Goal: Transaction & Acquisition: Book appointment/travel/reservation

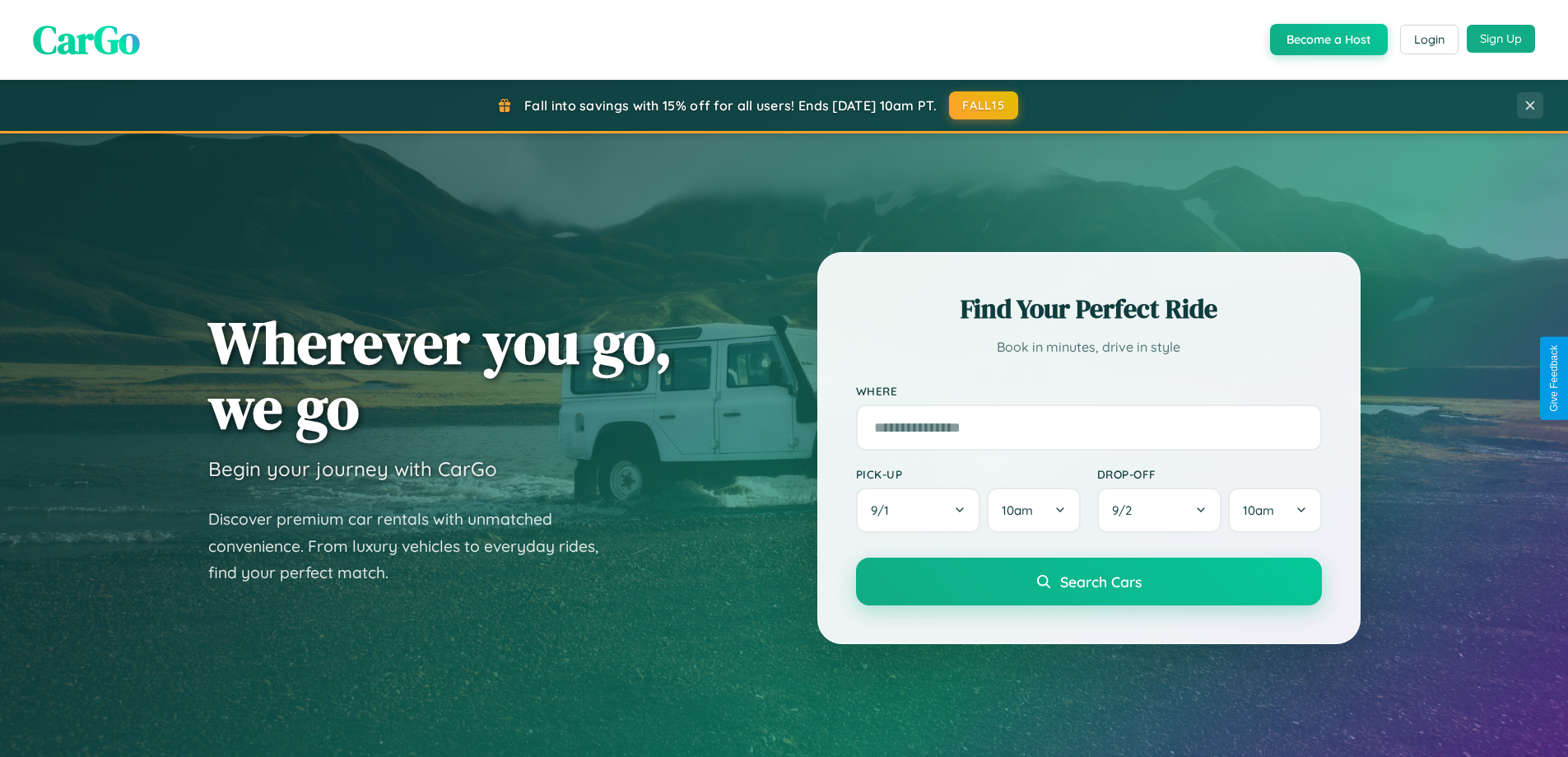
click at [1501, 39] on button "Sign Up" at bounding box center [1501, 38] width 68 height 28
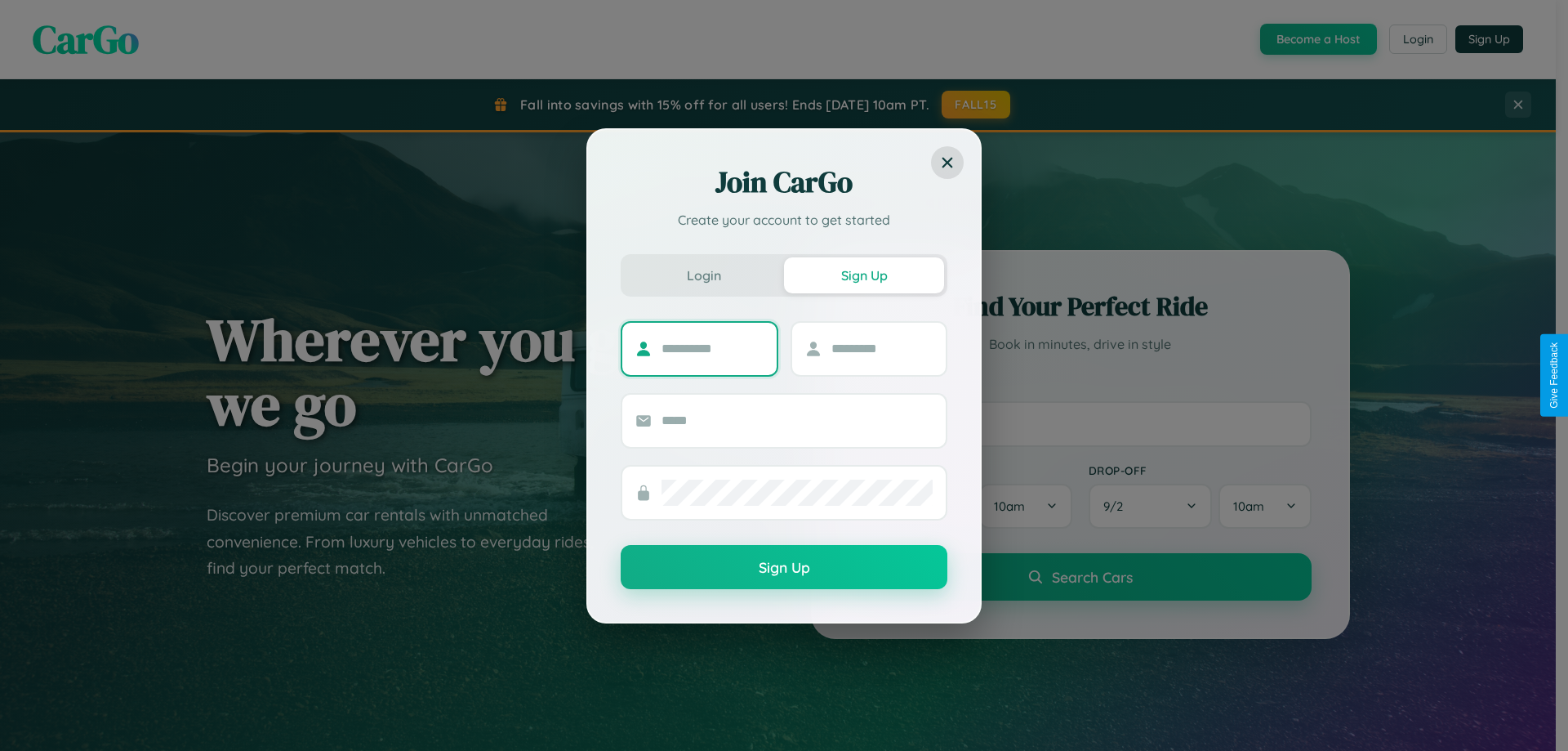
click at [712, 348] on input "text" at bounding box center [712, 348] width 102 height 26
type input "*****"
click at [881, 348] on input "text" at bounding box center [882, 348] width 102 height 26
type input "******"
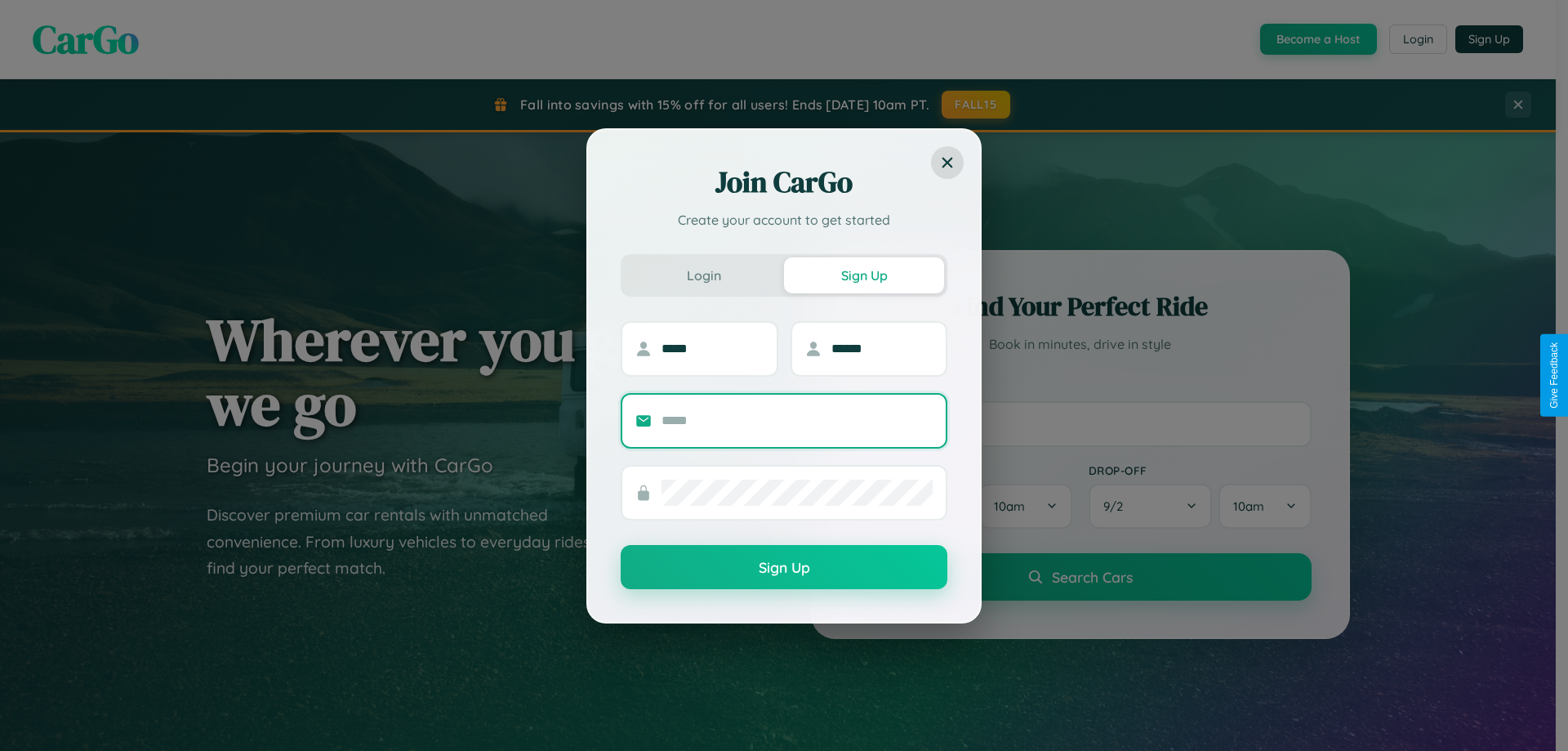
click at [797, 420] on input "text" at bounding box center [797, 420] width 271 height 26
type input "**********"
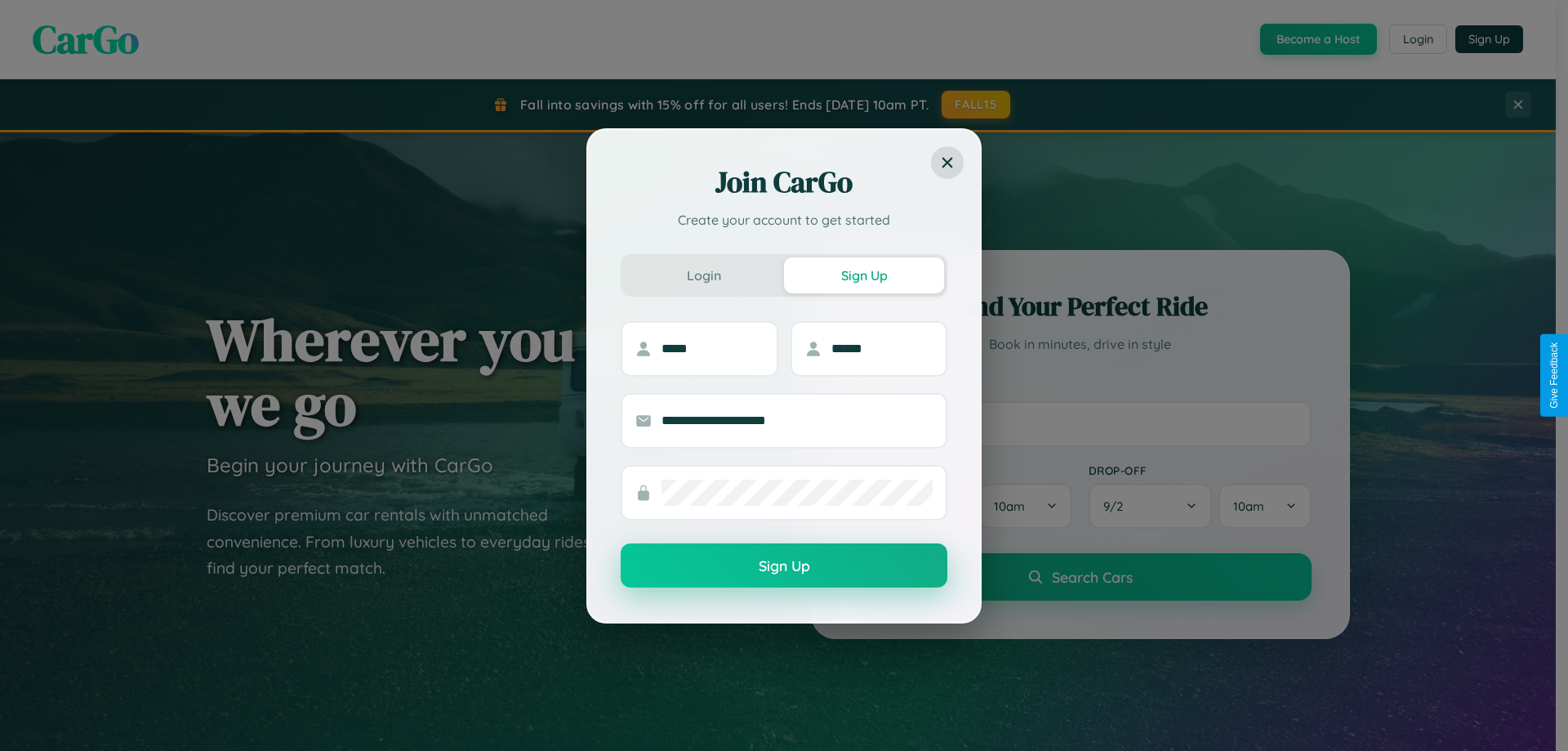
click at [784, 566] on button "Sign Up" at bounding box center [784, 565] width 326 height 44
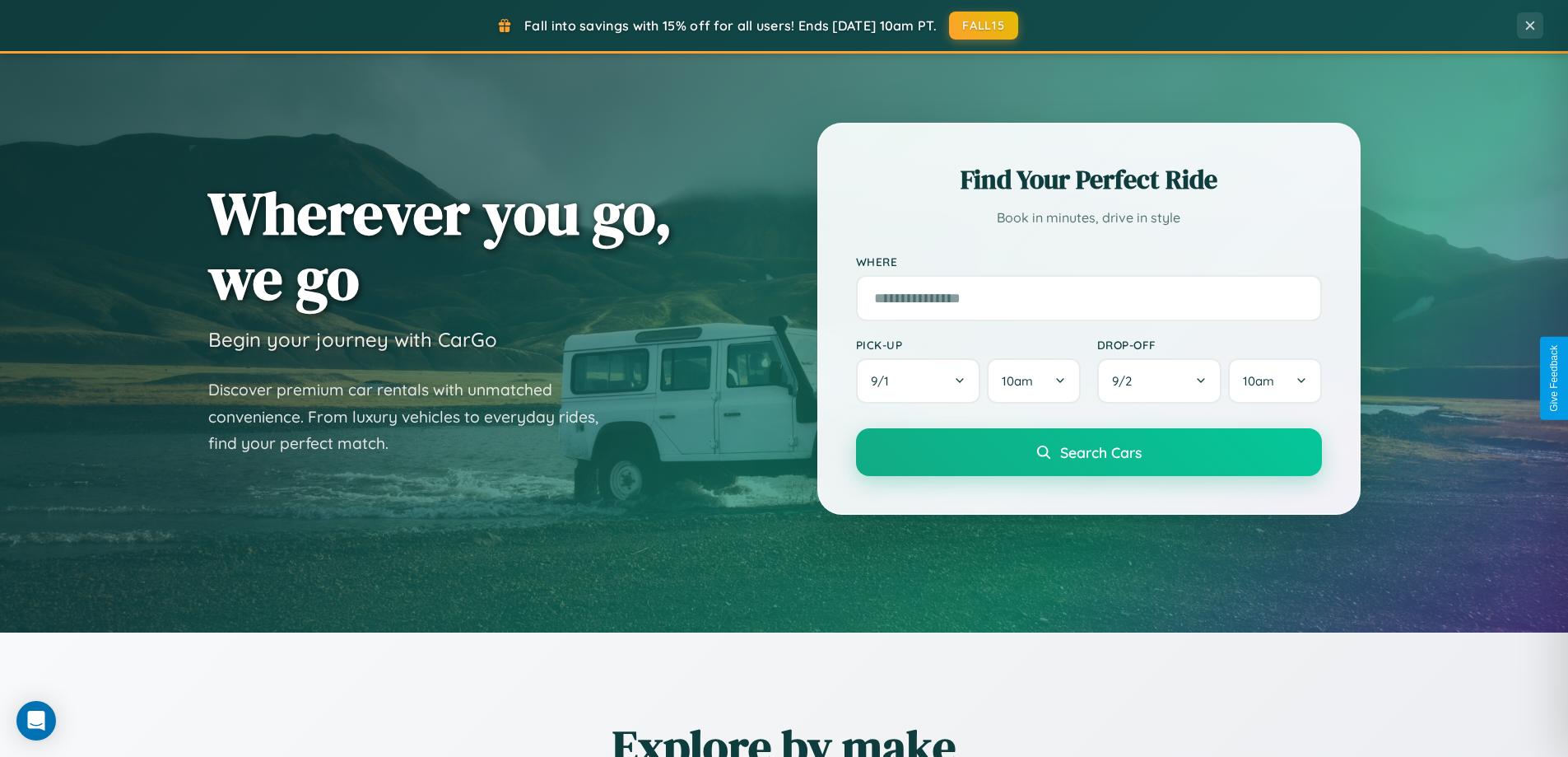
scroll to position [3169, 0]
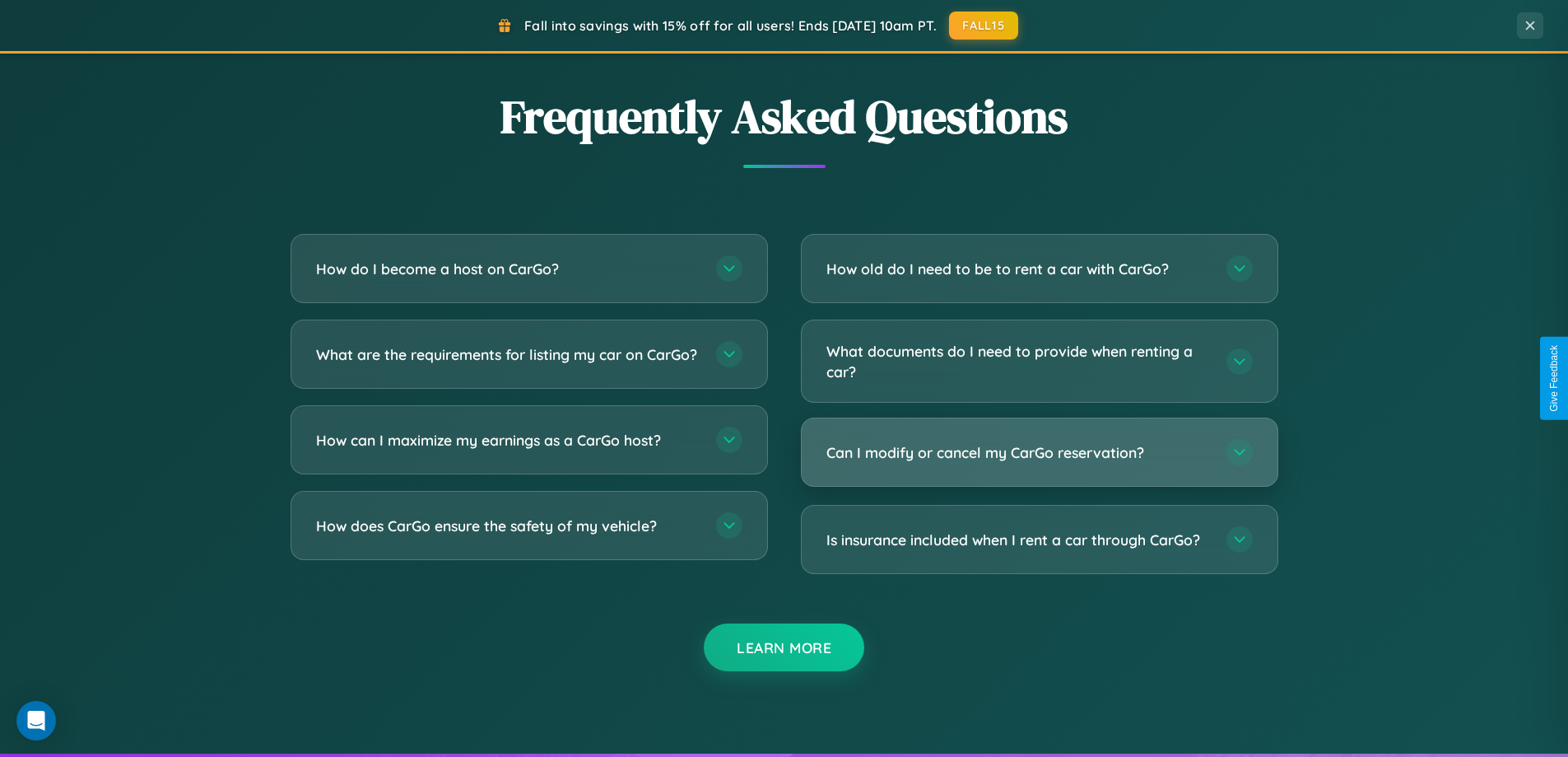
click at [1039, 452] on h3 "Can I modify or cancel my CarGo reservation?" at bounding box center [1018, 452] width 384 height 20
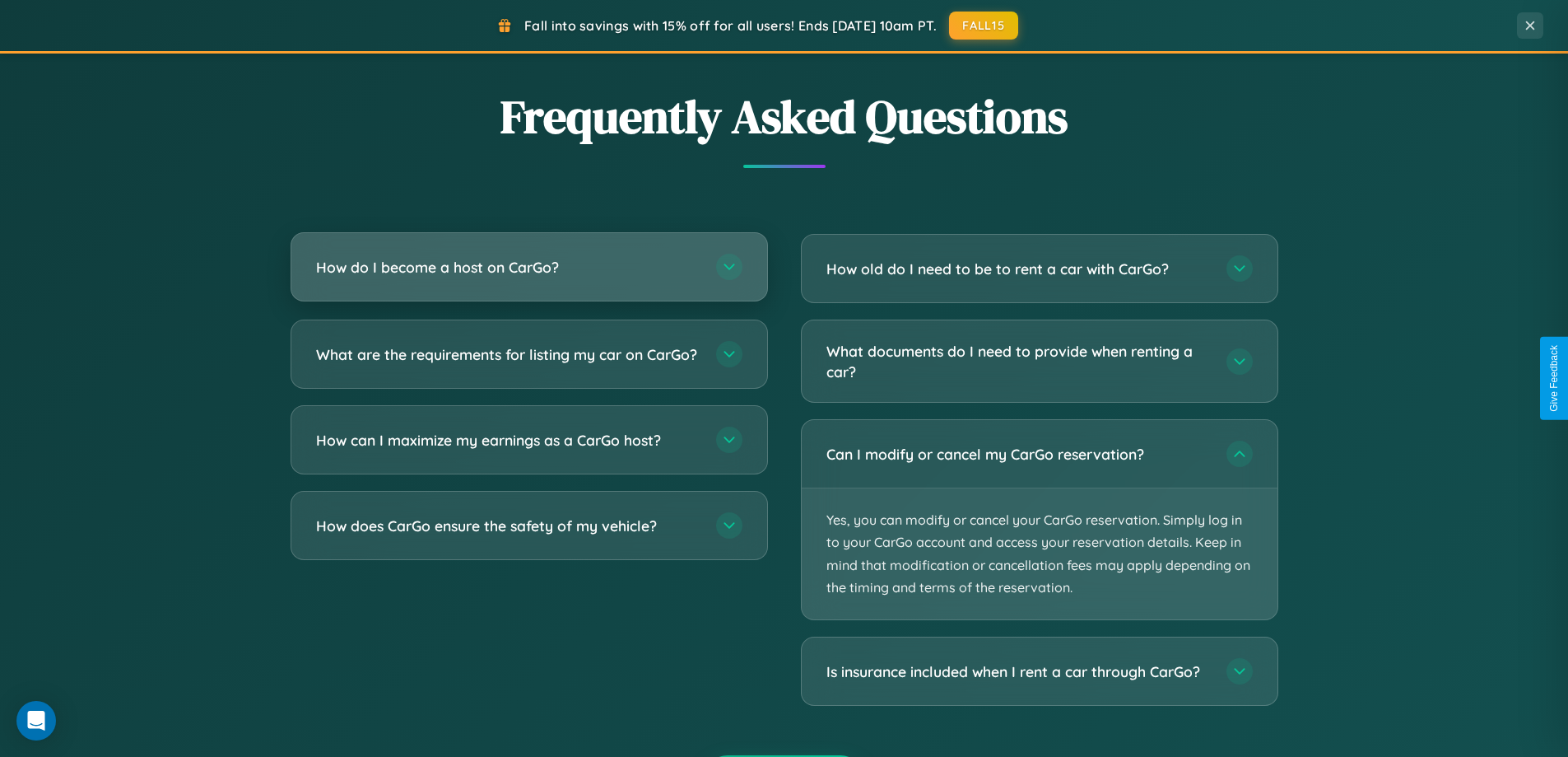
click at [529, 268] on h3 "How do I become a host on CarGo?" at bounding box center [508, 267] width 384 height 20
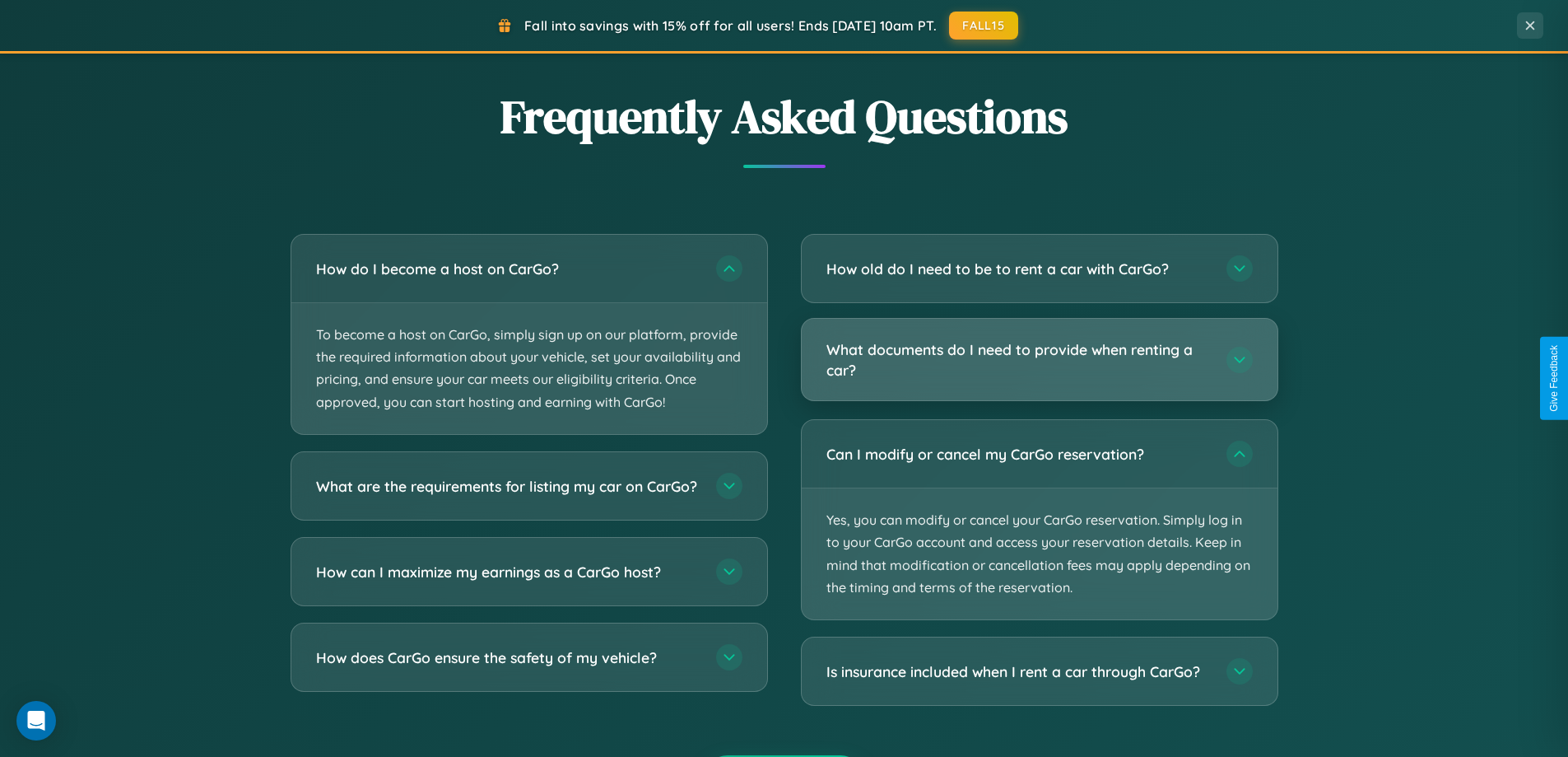
click at [1039, 360] on h3 "What documents do I need to provide when renting a car?" at bounding box center [1018, 360] width 384 height 41
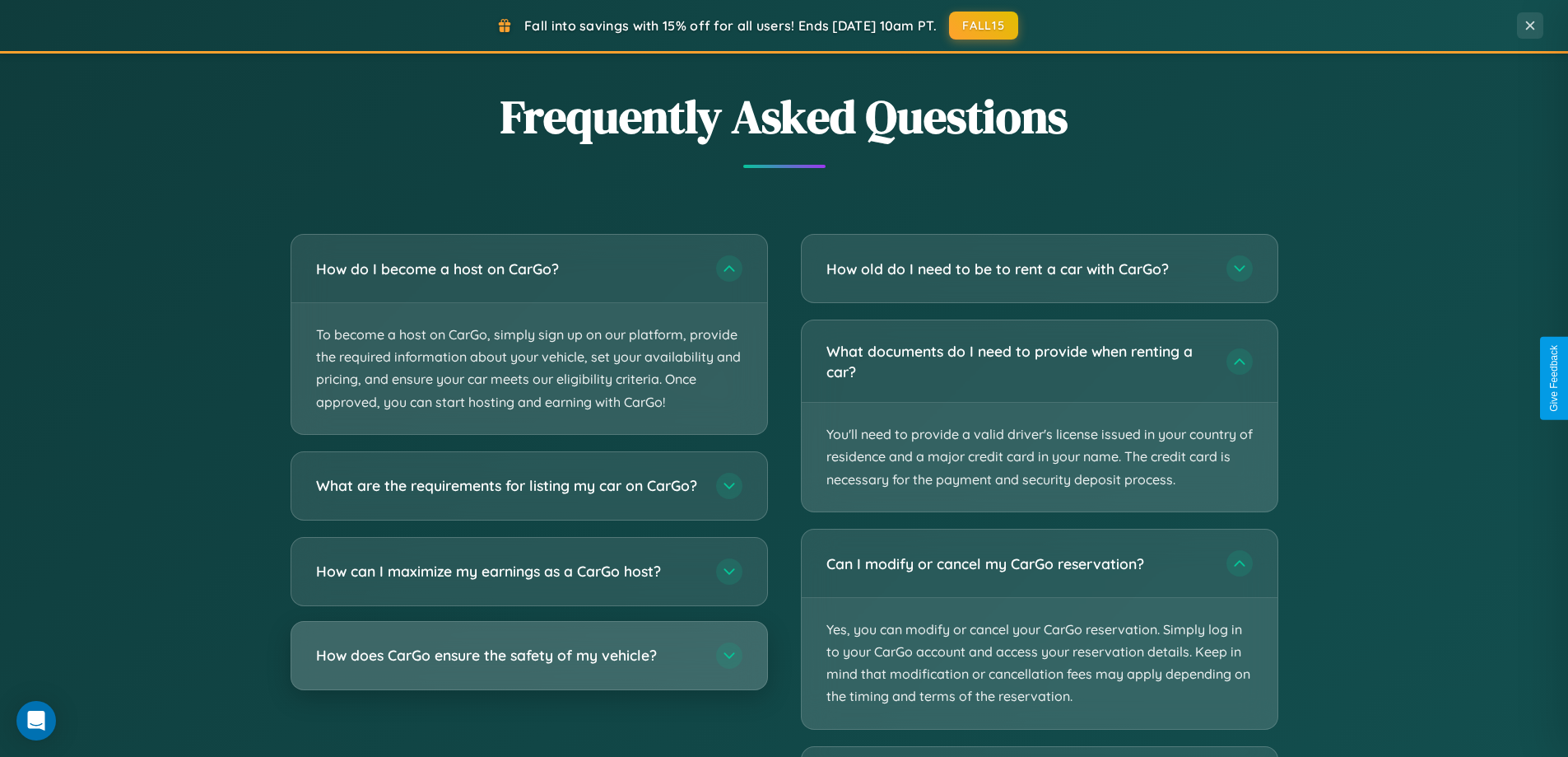
click at [529, 666] on h3 "How does CarGo ensure the safety of my vehicle?" at bounding box center [508, 655] width 384 height 20
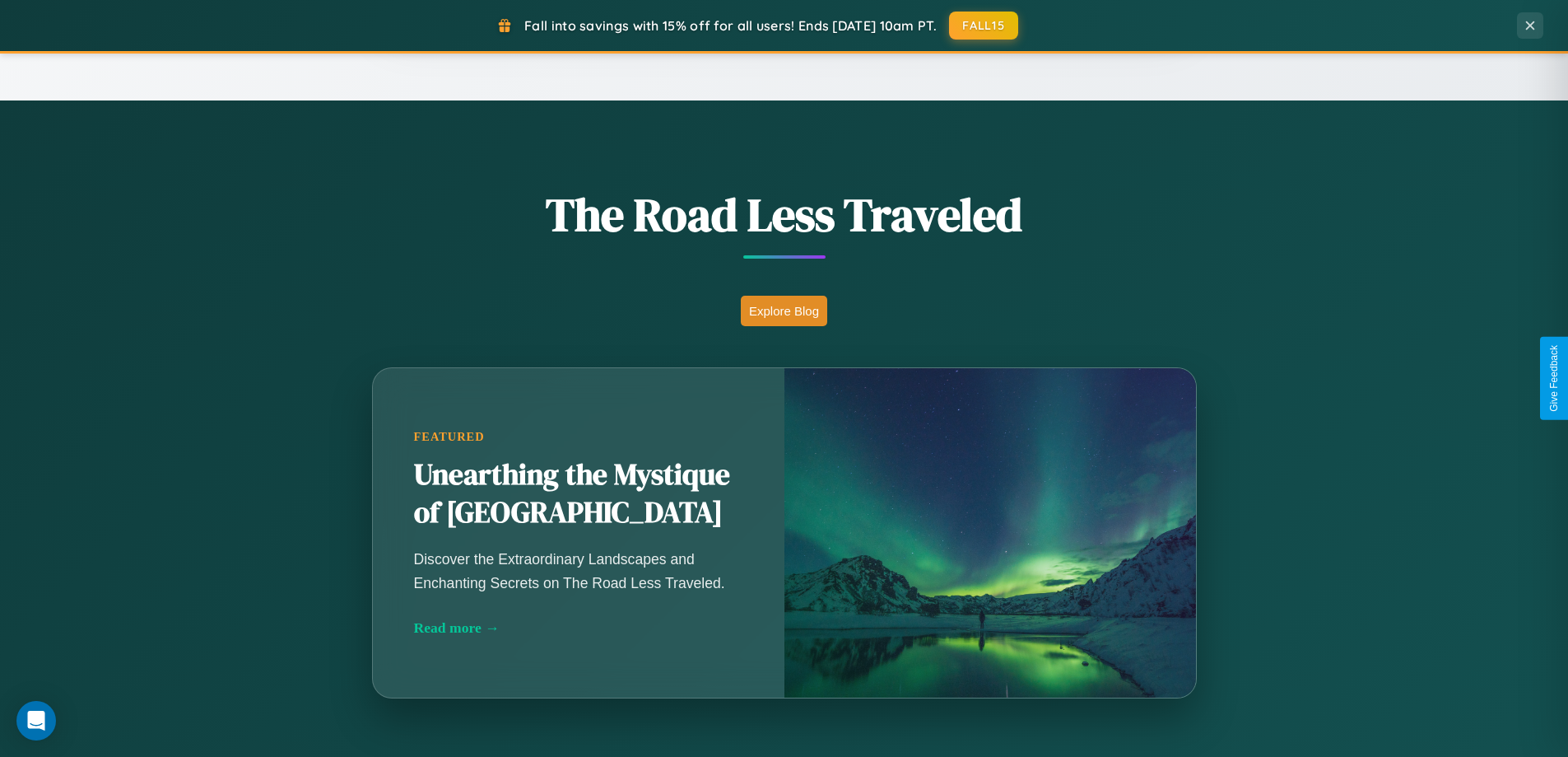
scroll to position [710, 0]
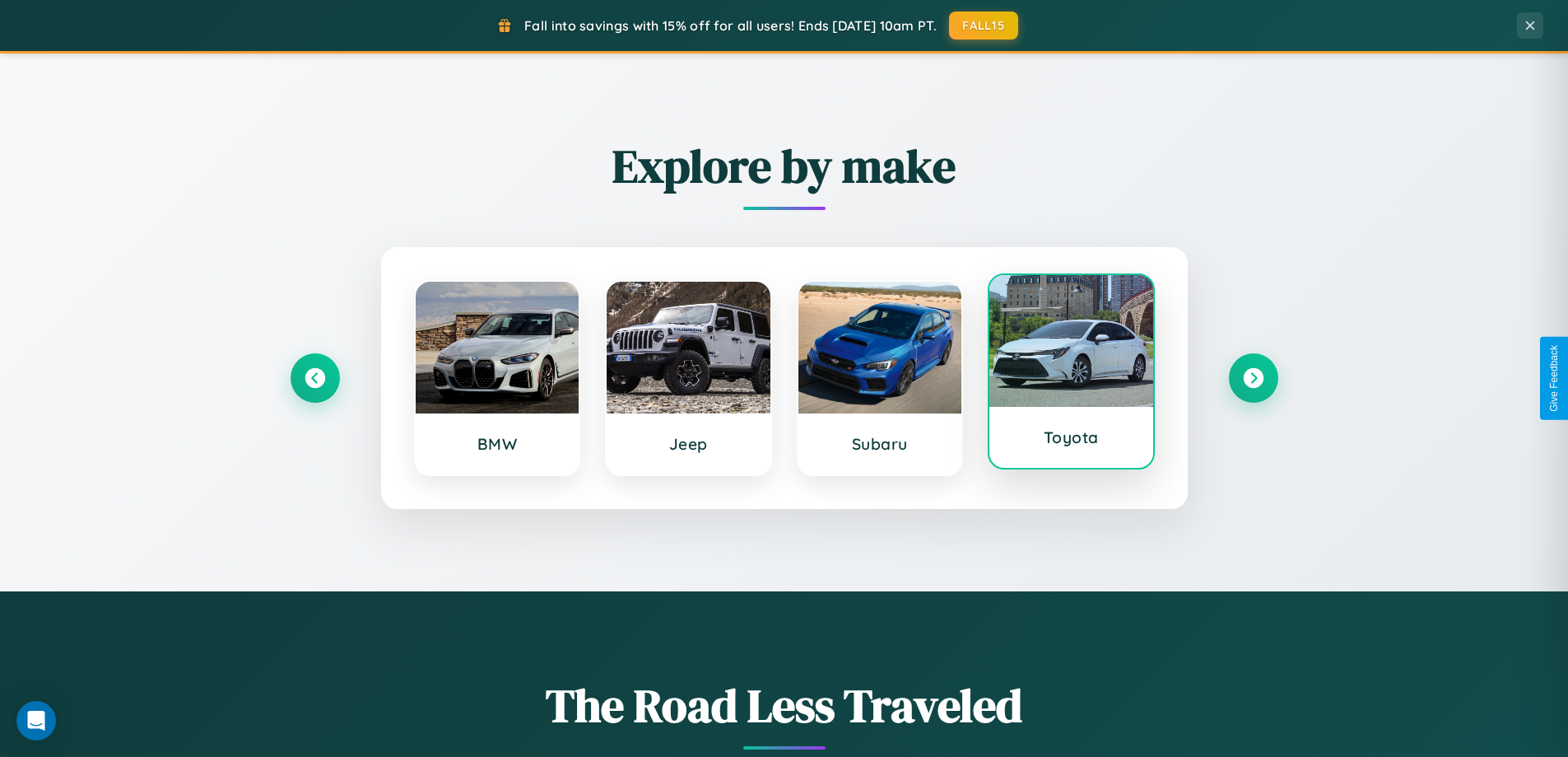
click at [1071, 372] on div at bounding box center [1071, 341] width 164 height 132
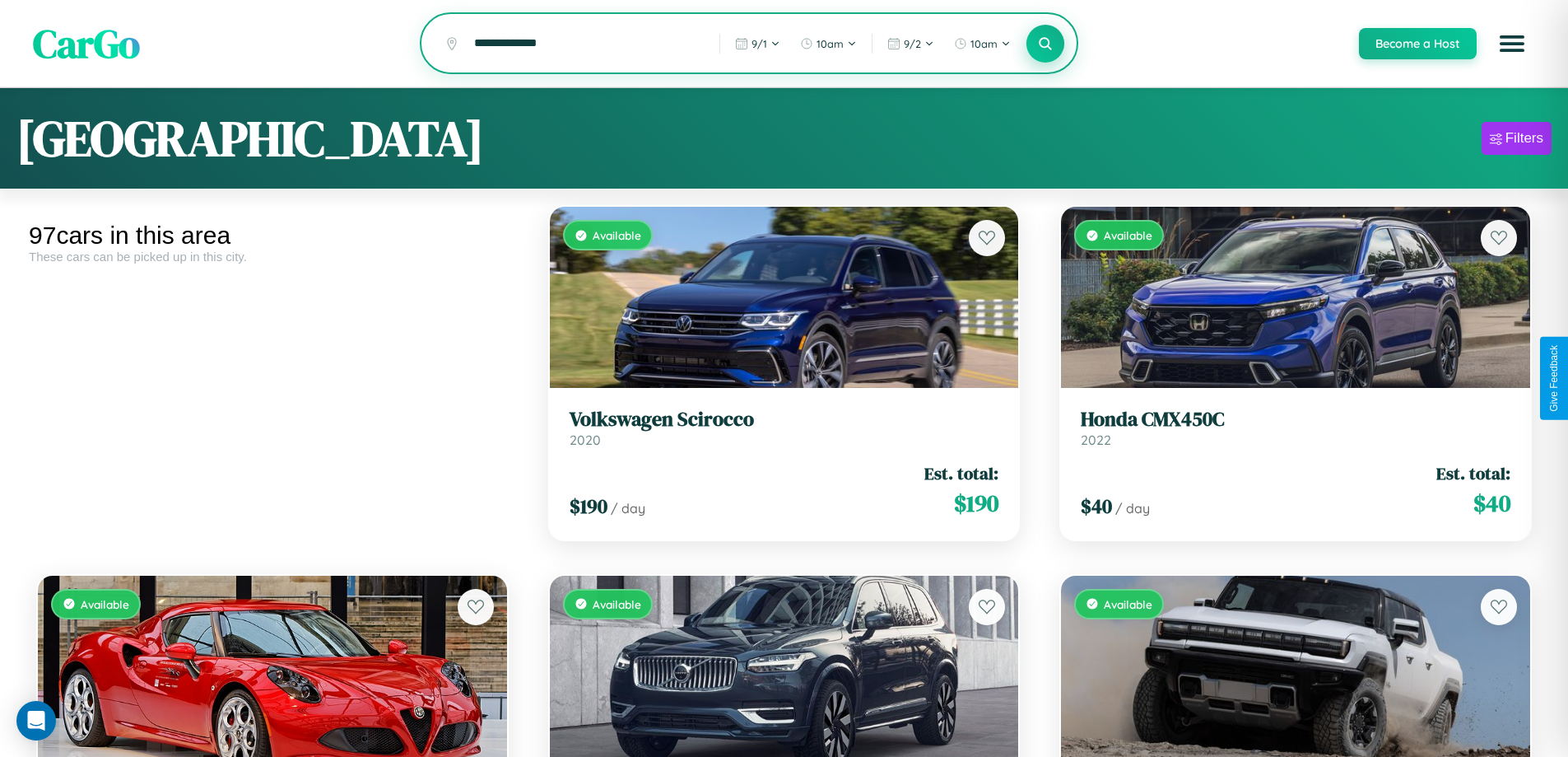
click at [1044, 45] on icon at bounding box center [1046, 43] width 16 height 16
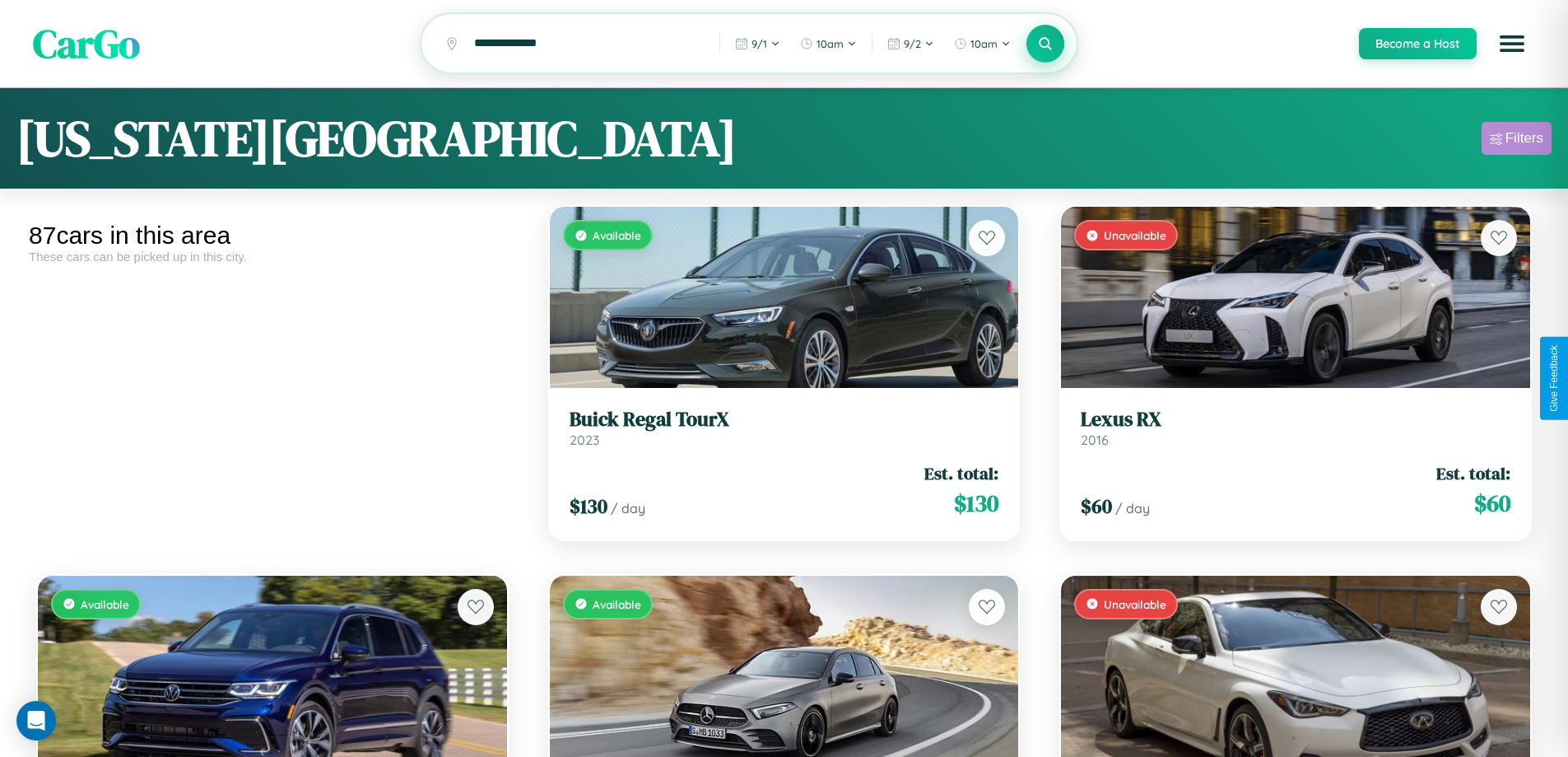
click at [1517, 141] on div "Filters" at bounding box center [1524, 138] width 38 height 17
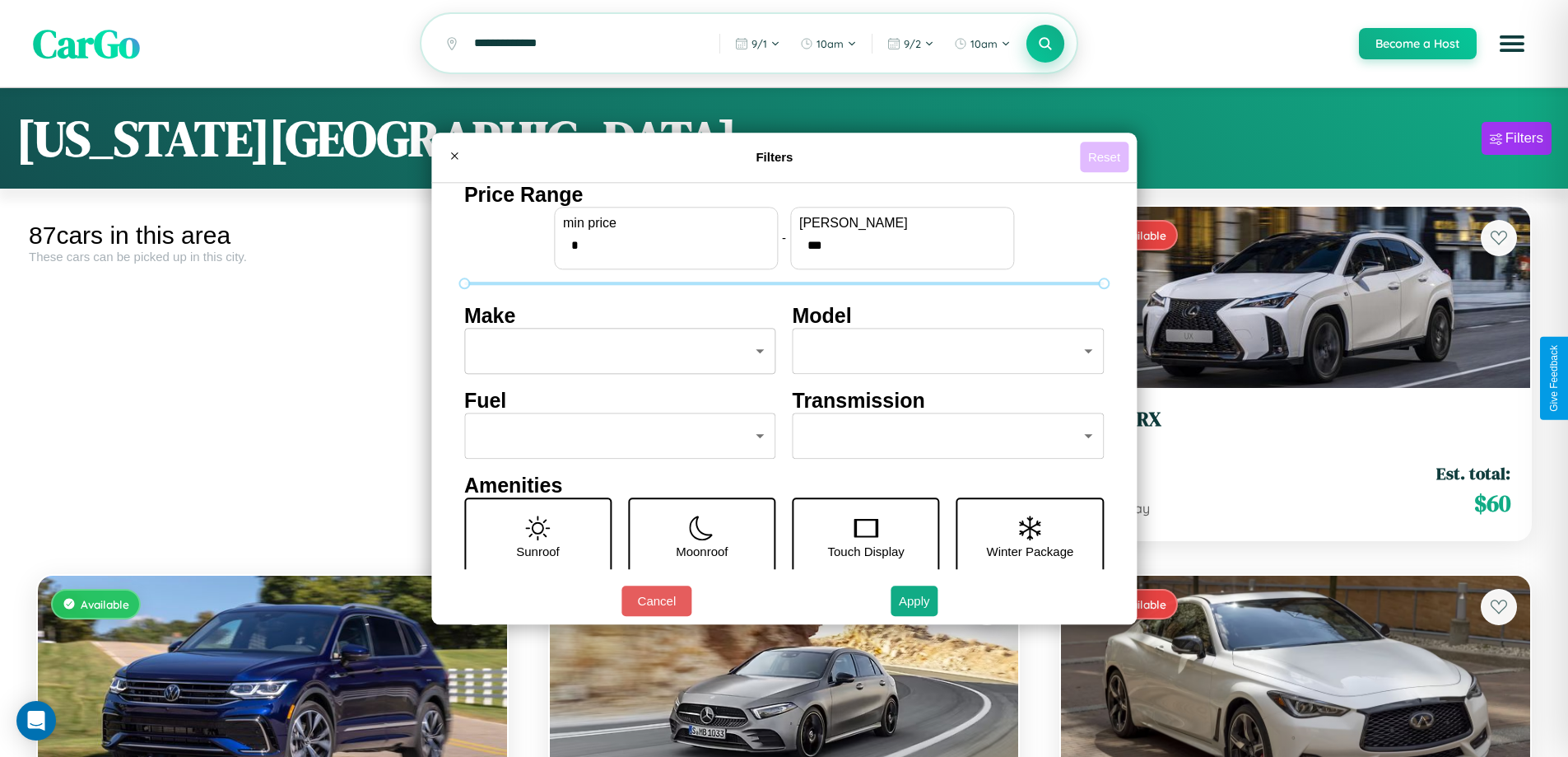
click at [1107, 156] on button "Reset" at bounding box center [1104, 157] width 49 height 30
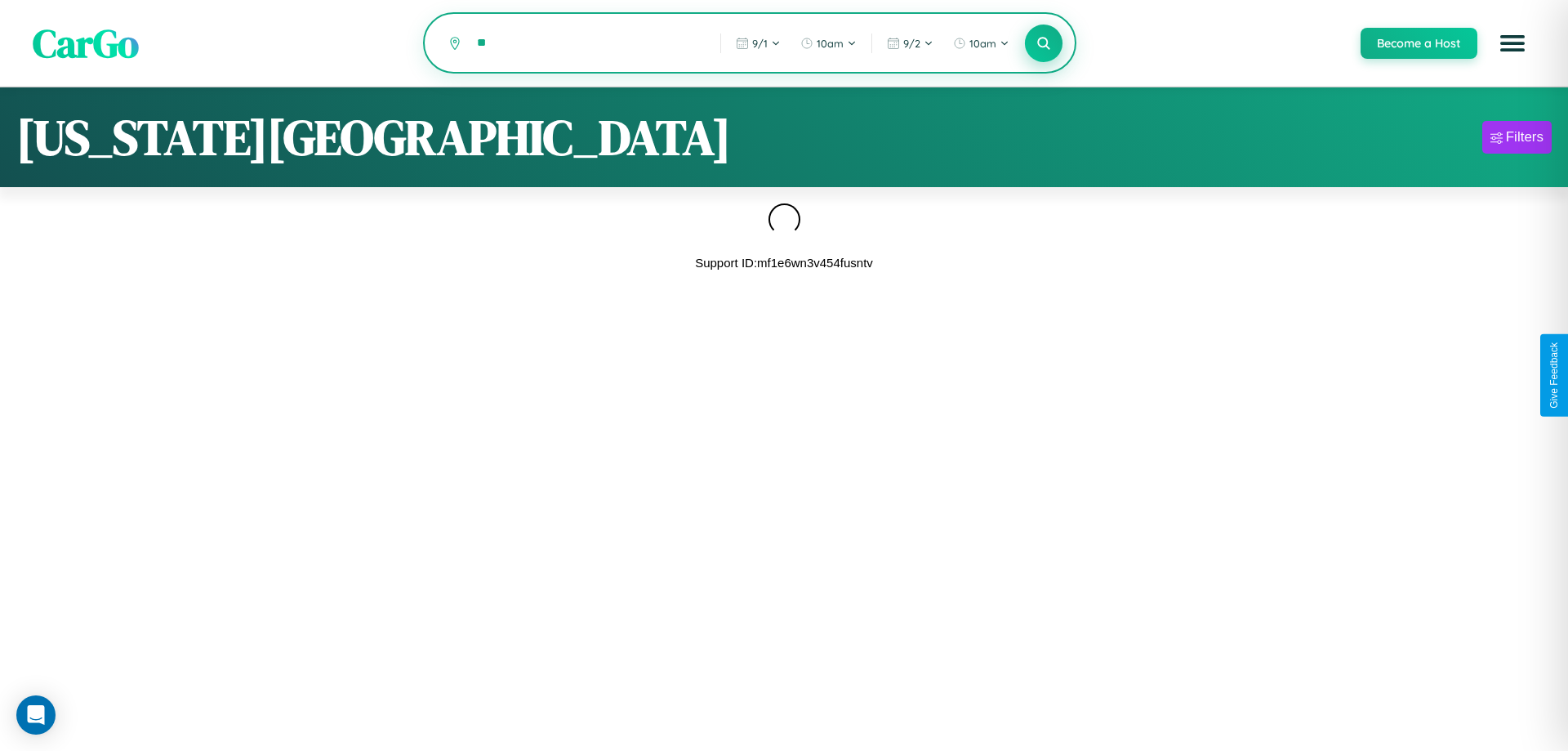
type input "*"
type input "******"
click at [1043, 44] on icon at bounding box center [1043, 43] width 16 height 16
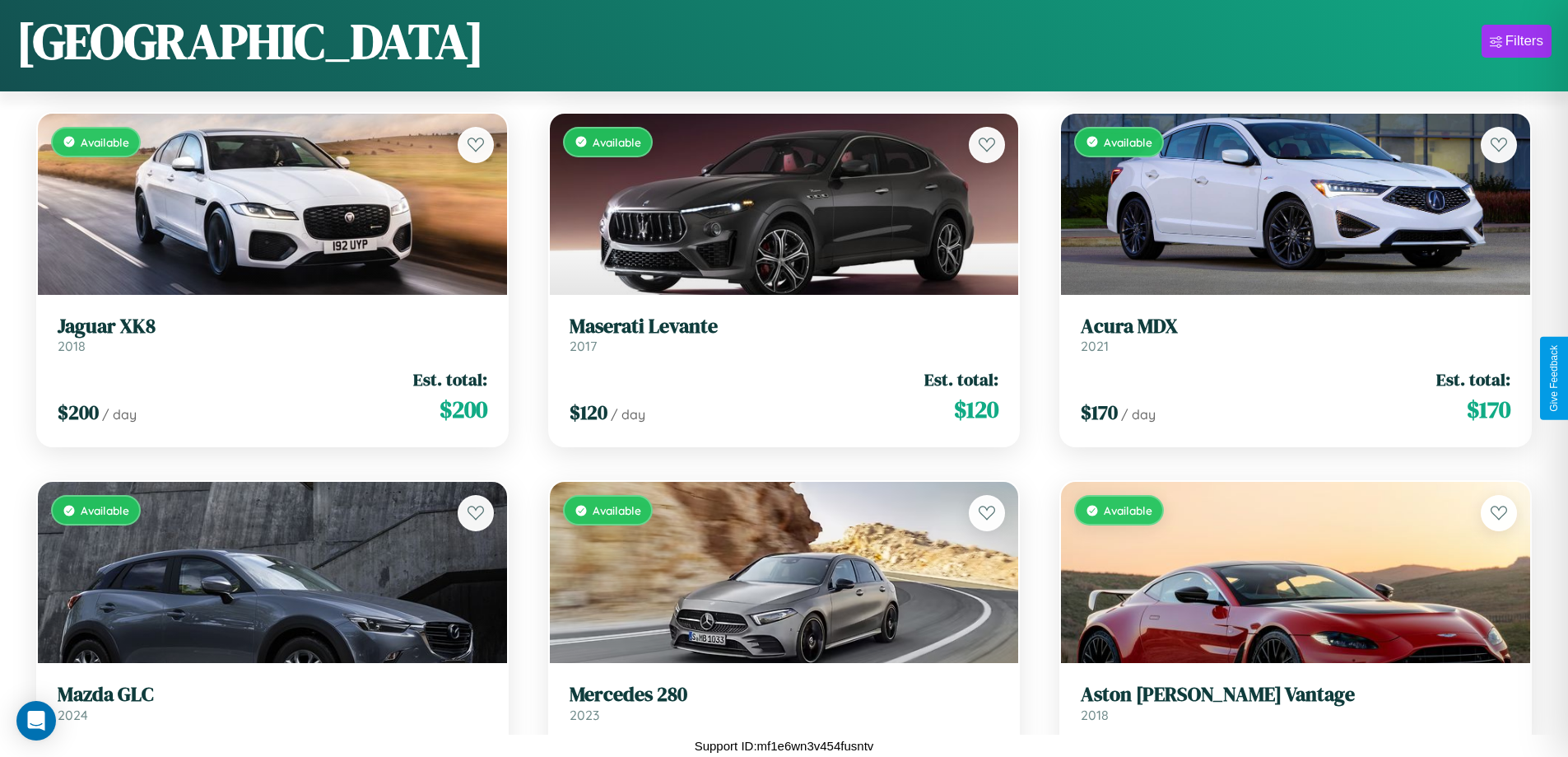
scroll to position [10557, 0]
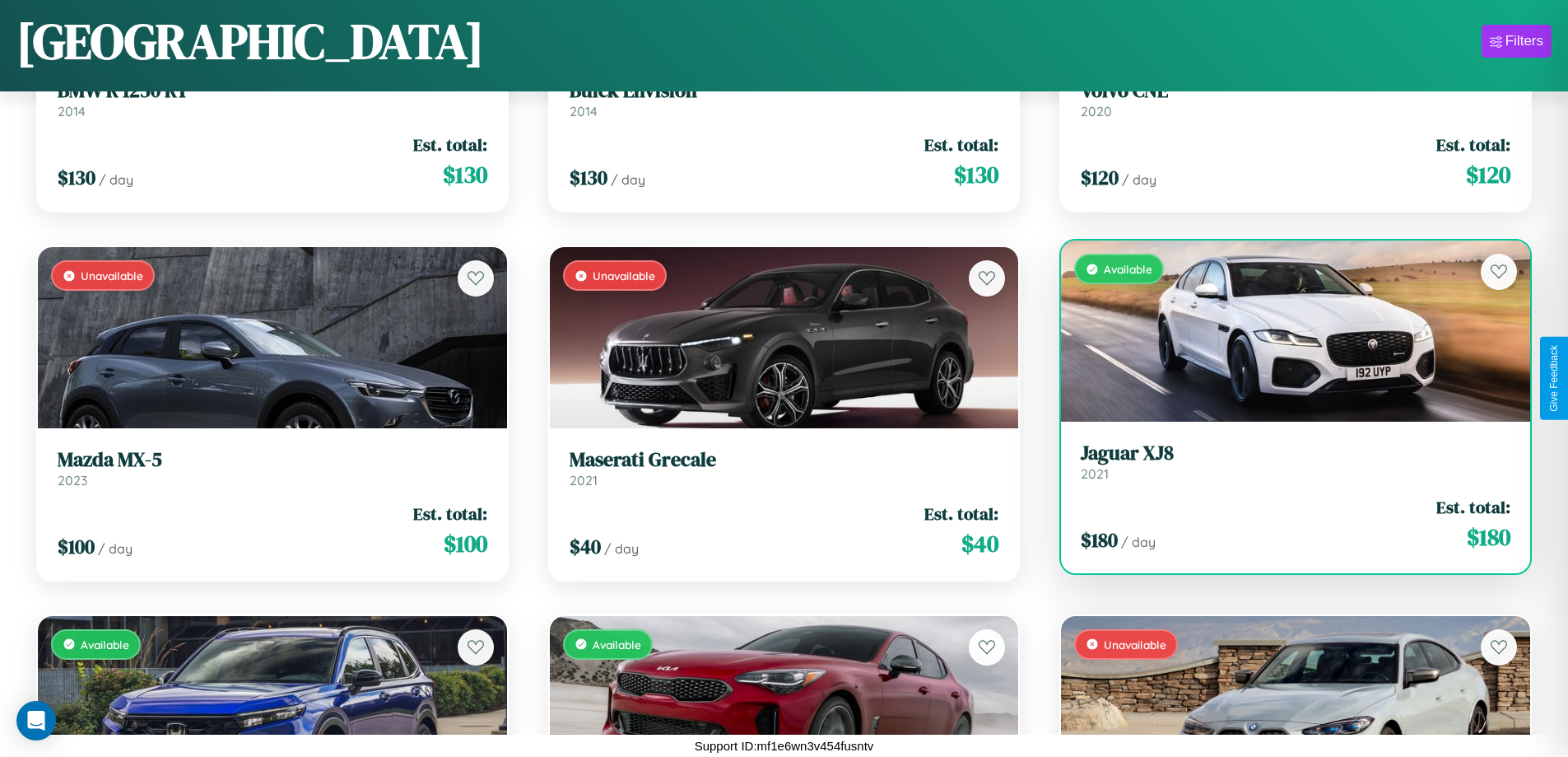
click at [1285, 464] on link "Jaguar XJ8 2021" at bounding box center [1295, 462] width 429 height 41
